Goal: Task Accomplishment & Management: Manage account settings

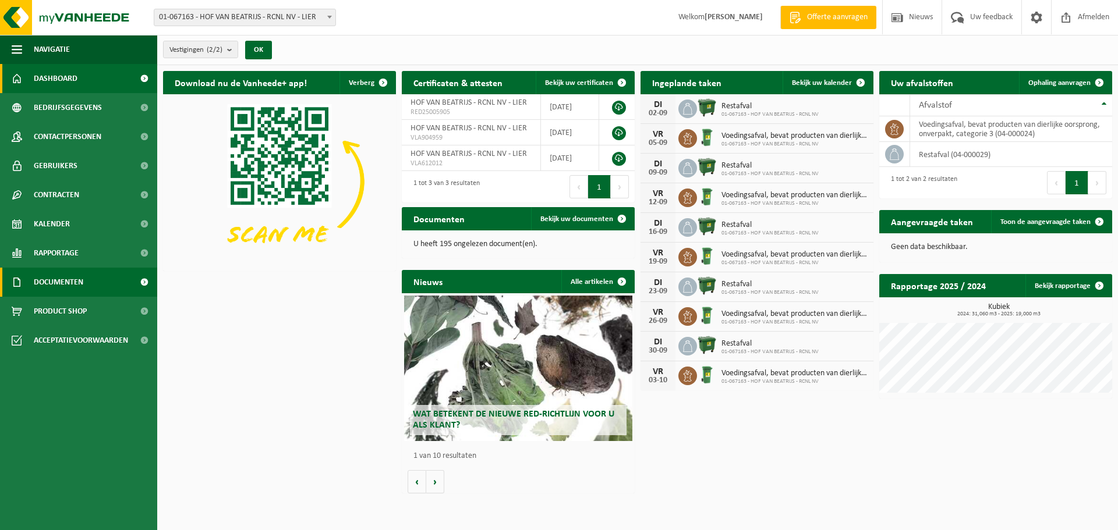
click at [58, 274] on span "Documenten" at bounding box center [58, 282] width 49 height 29
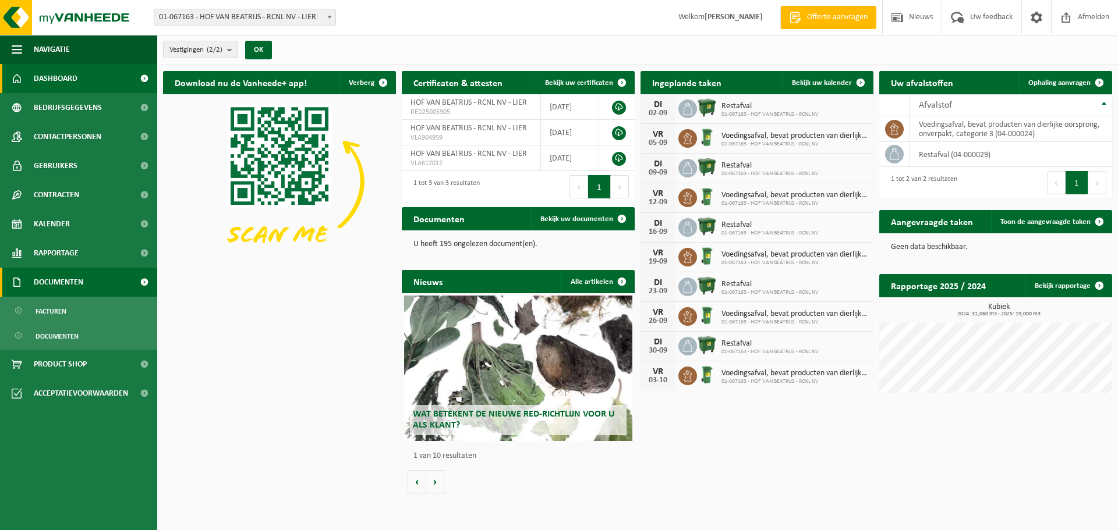
click at [58, 279] on span "Documenten" at bounding box center [58, 282] width 49 height 29
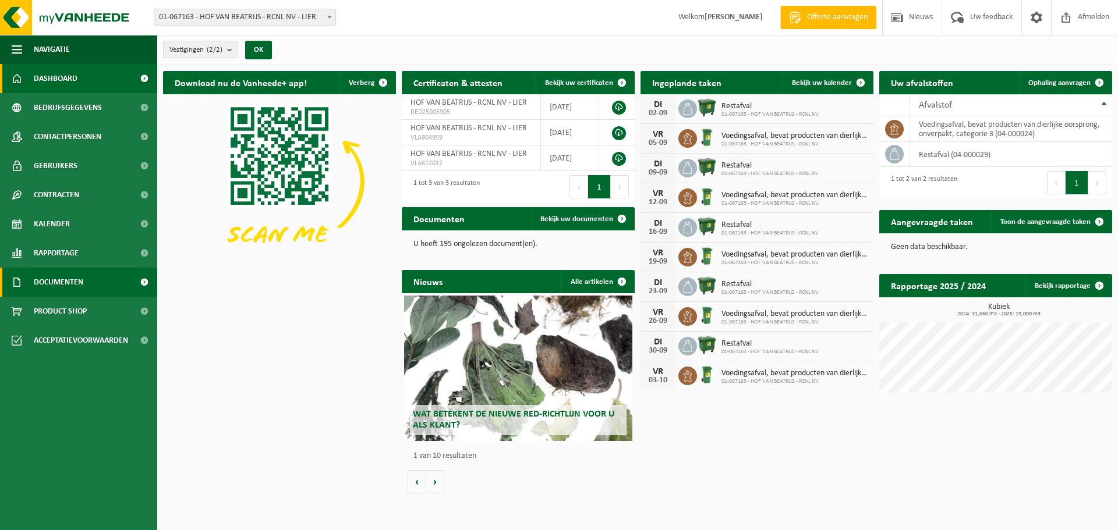
click at [58, 282] on span "Documenten" at bounding box center [58, 282] width 49 height 29
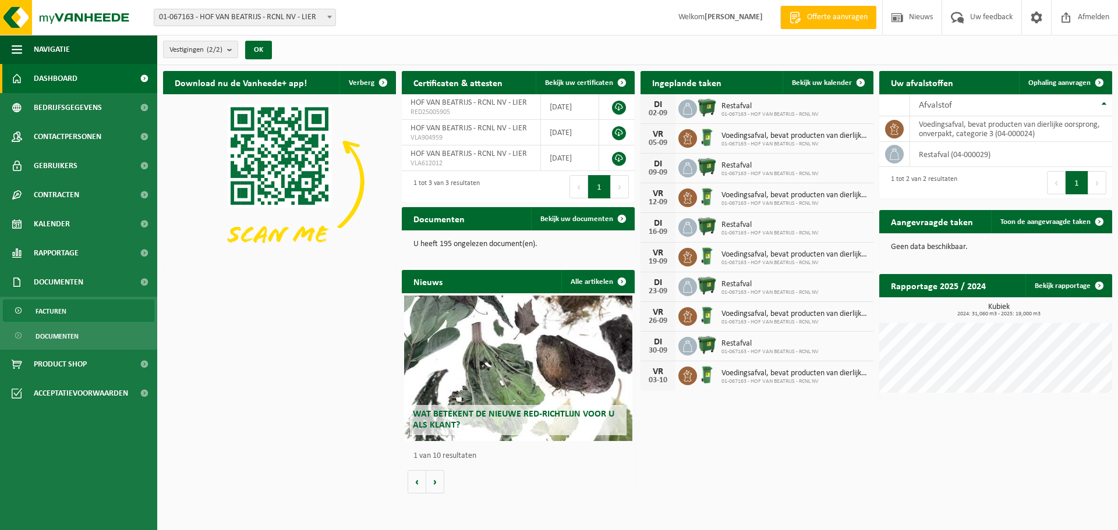
click at [53, 315] on span "Facturen" at bounding box center [51, 311] width 31 height 22
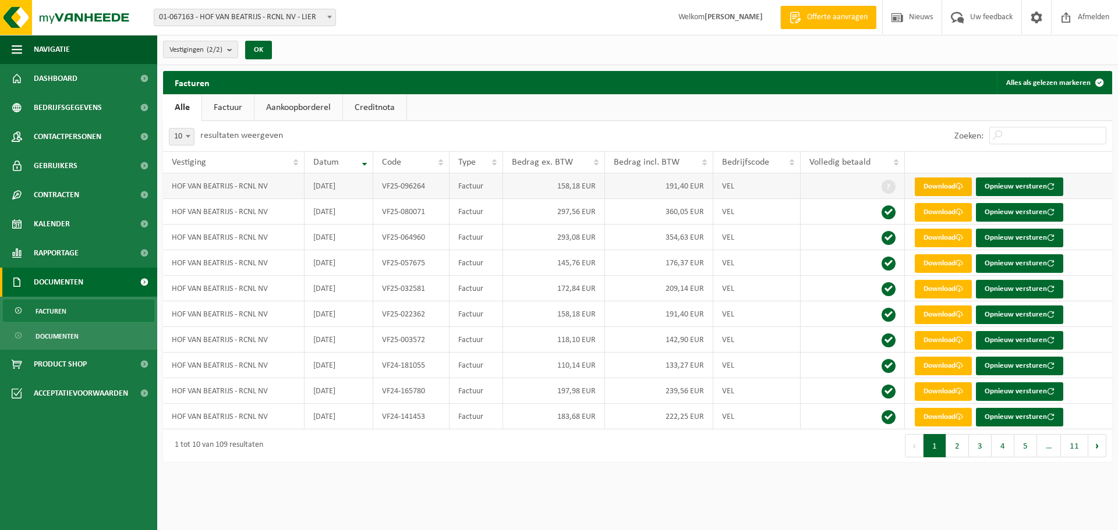
click at [948, 182] on link "Download" at bounding box center [943, 187] width 57 height 19
click at [55, 220] on span "Kalender" at bounding box center [52, 224] width 36 height 29
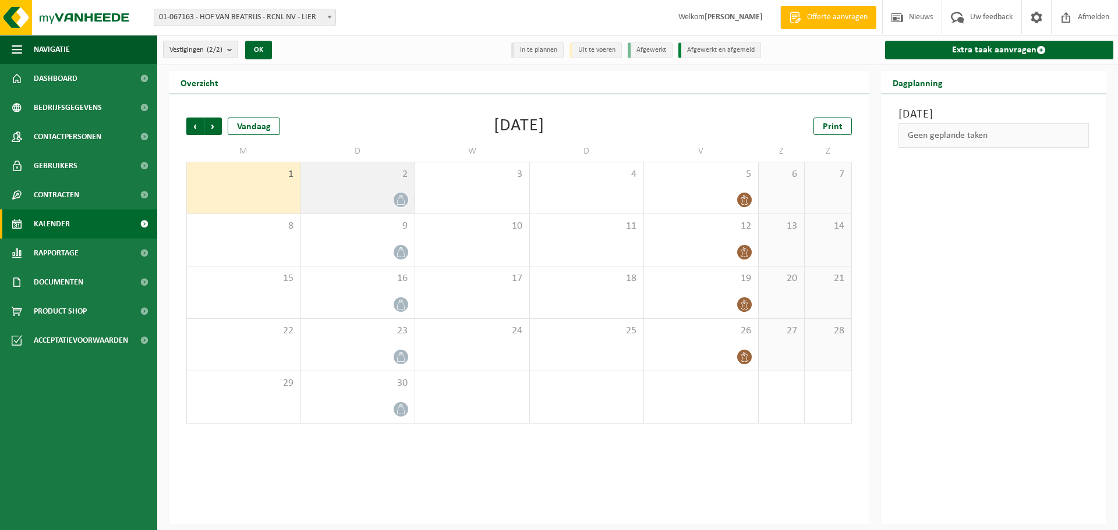
click at [371, 189] on div "2" at bounding box center [358, 187] width 114 height 51
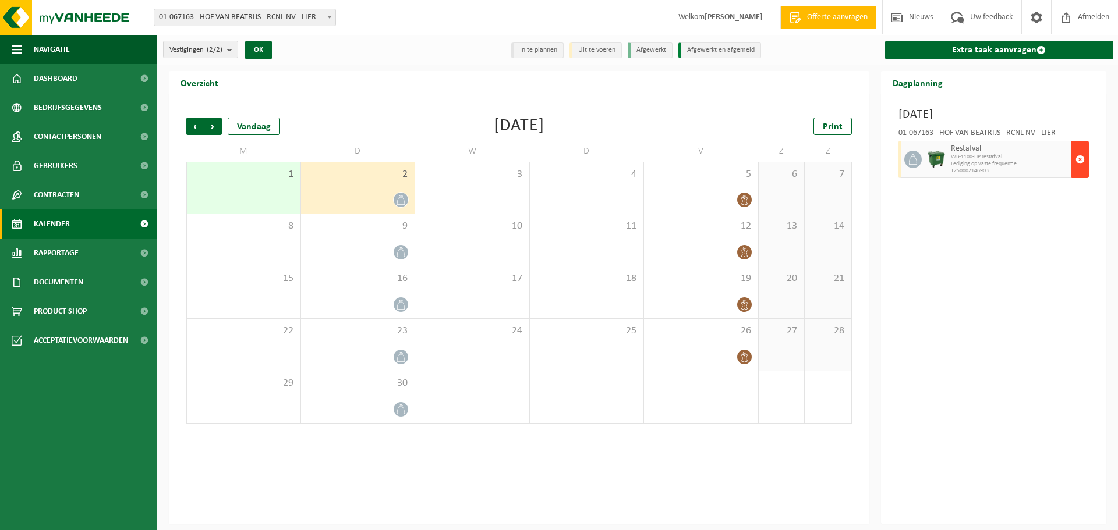
click at [1078, 157] on span "button" at bounding box center [1079, 159] width 9 height 23
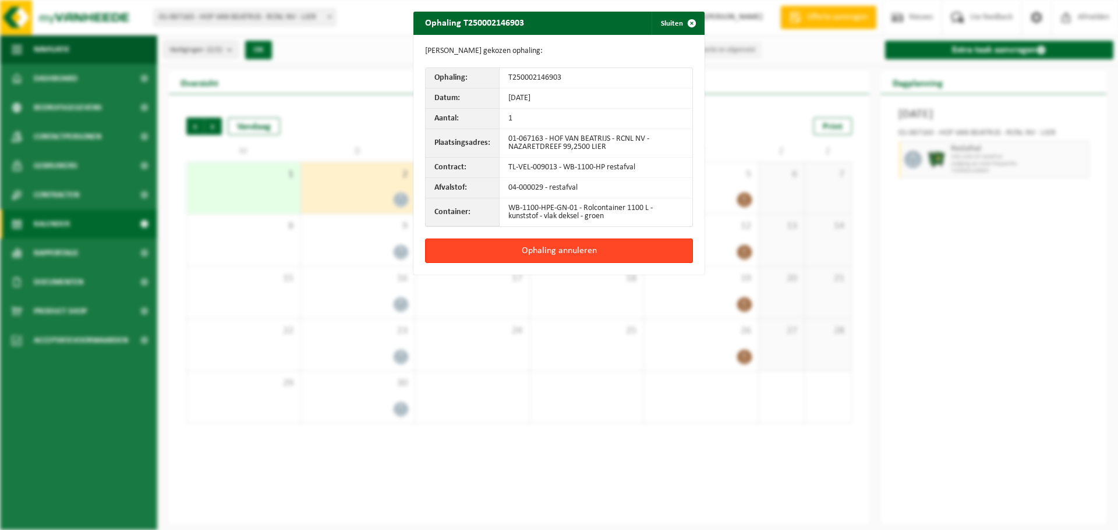
click at [589, 254] on button "Ophaling annuleren" at bounding box center [559, 251] width 268 height 24
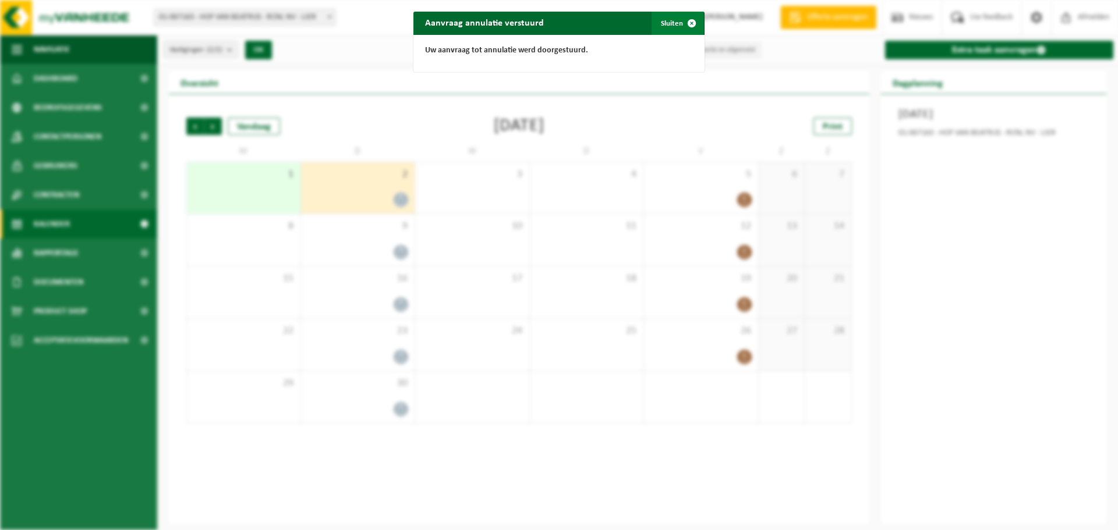
click at [668, 23] on button "Sluiten" at bounding box center [678, 23] width 52 height 23
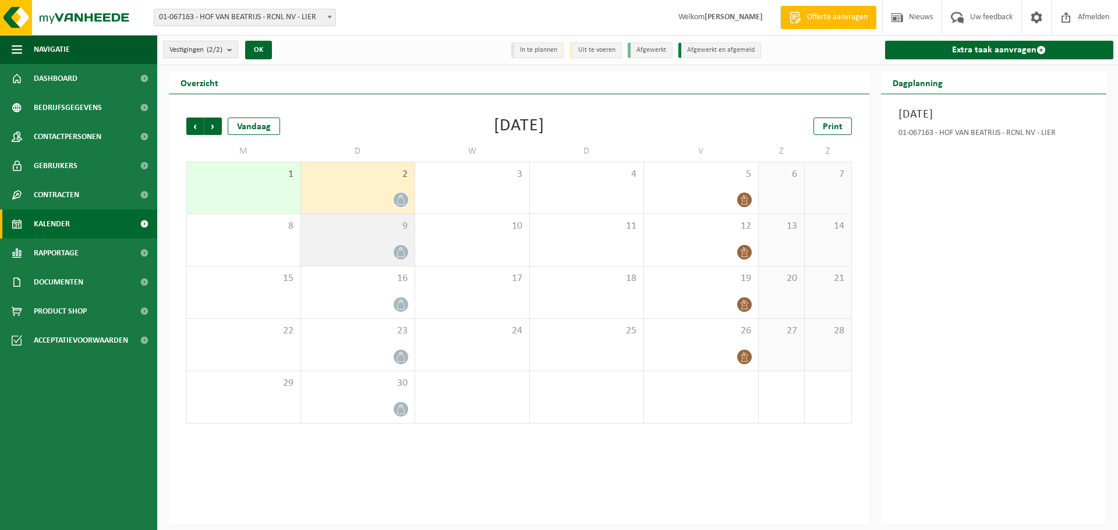
click at [380, 242] on div "9" at bounding box center [358, 240] width 114 height 52
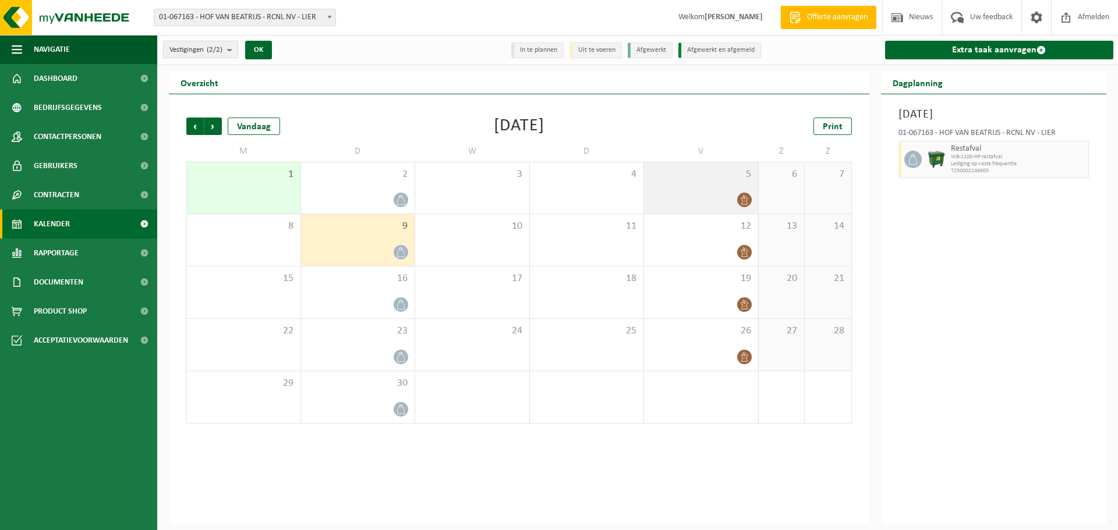
click at [745, 195] on icon at bounding box center [745, 200] width 10 height 10
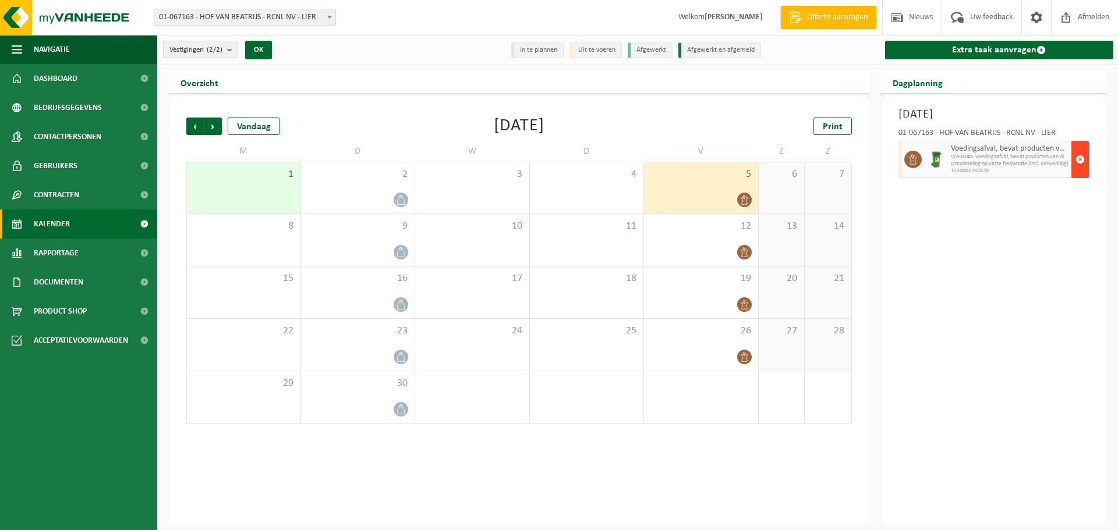
click at [1079, 157] on span "button" at bounding box center [1079, 159] width 9 height 23
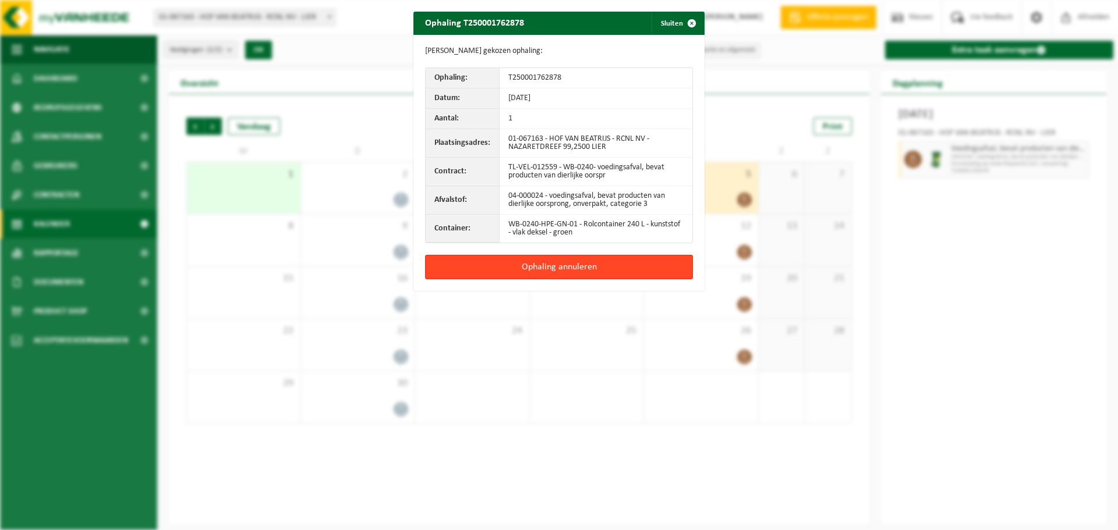
click at [514, 269] on button "Ophaling annuleren" at bounding box center [559, 267] width 268 height 24
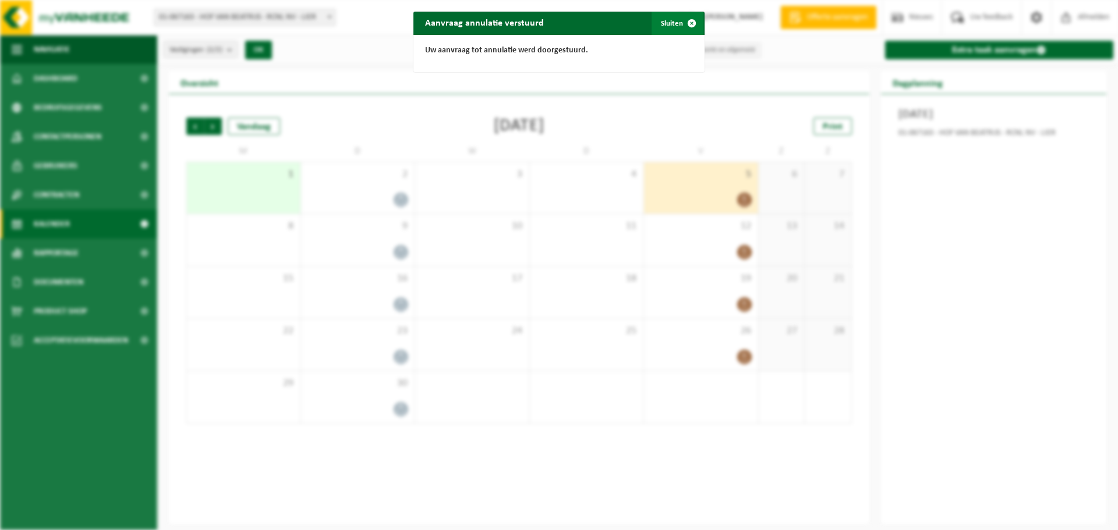
click at [673, 21] on button "Sluiten" at bounding box center [678, 23] width 52 height 23
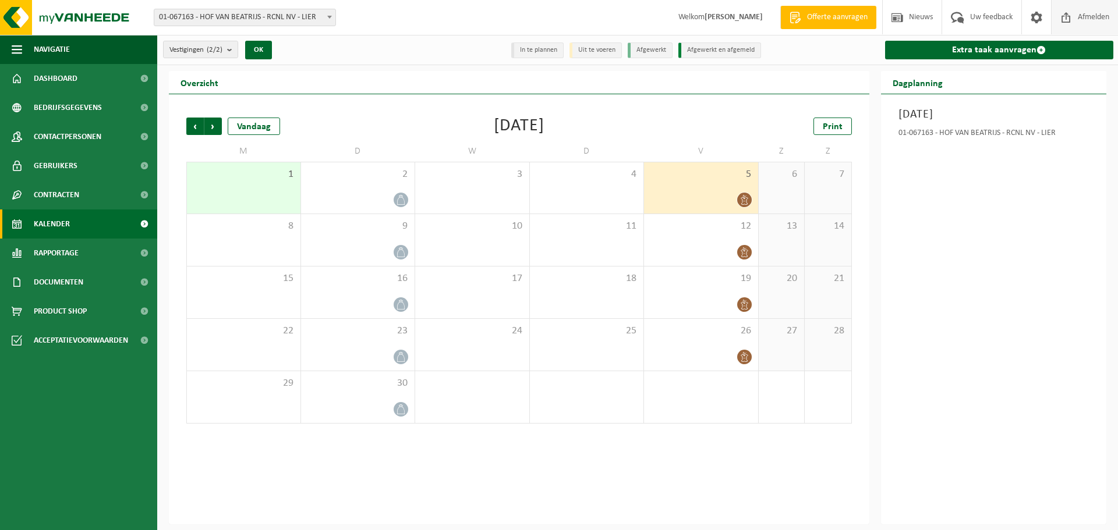
click at [1081, 20] on span "Afmelden" at bounding box center [1093, 17] width 37 height 34
